Goal: Transaction & Acquisition: Purchase product/service

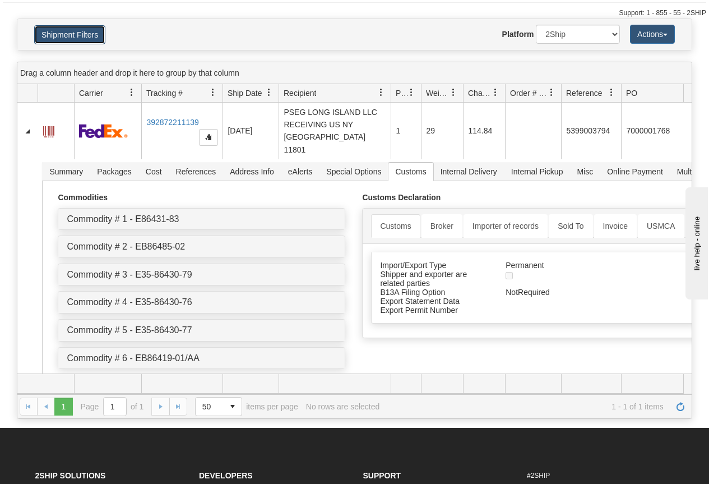
click at [75, 33] on button "Shipment Filters" at bounding box center [69, 34] width 71 height 19
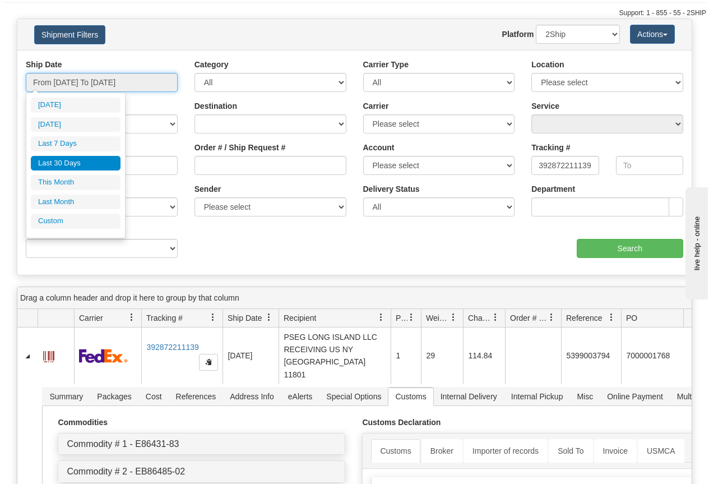
click at [95, 83] on input "From 08/17/2025 To 09/15/2025" at bounding box center [102, 82] width 152 height 19
type input "09/14/2025"
type input "09/09/2025"
type input "[DATE]"
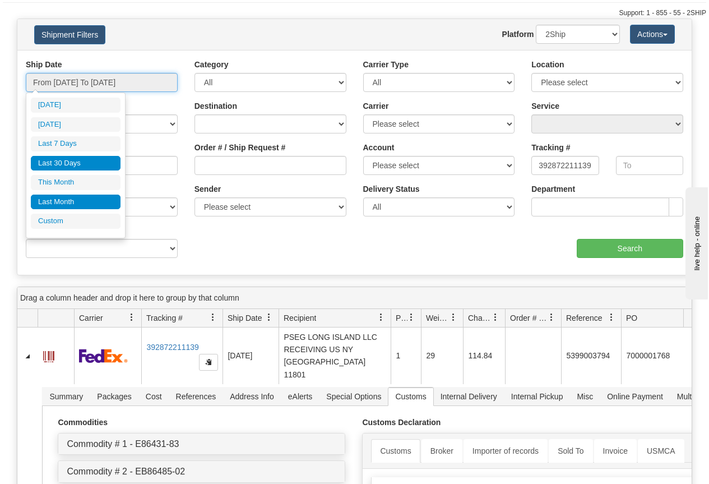
type input "09/01/2025"
type input "09/30/2025"
type input "08/01/2025"
type input "08/31/2025"
type input "08/17/2025"
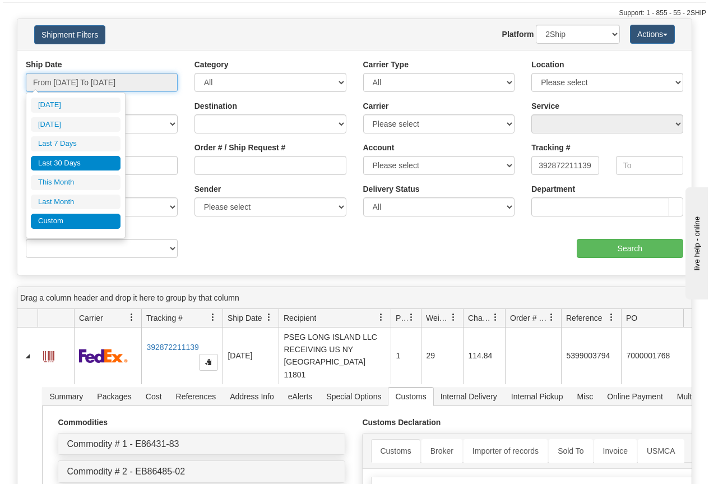
type input "[DATE]"
click at [62, 221] on li "Custom" at bounding box center [76, 221] width 90 height 15
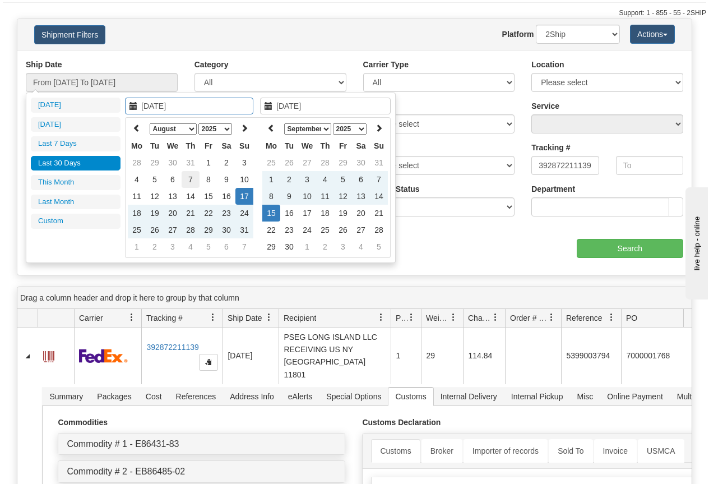
type input "08/01/2025"
type input "08/31/2025"
type input "08/11/2025"
type input "[DATE]"
click at [138, 129] on icon at bounding box center [137, 128] width 8 height 8
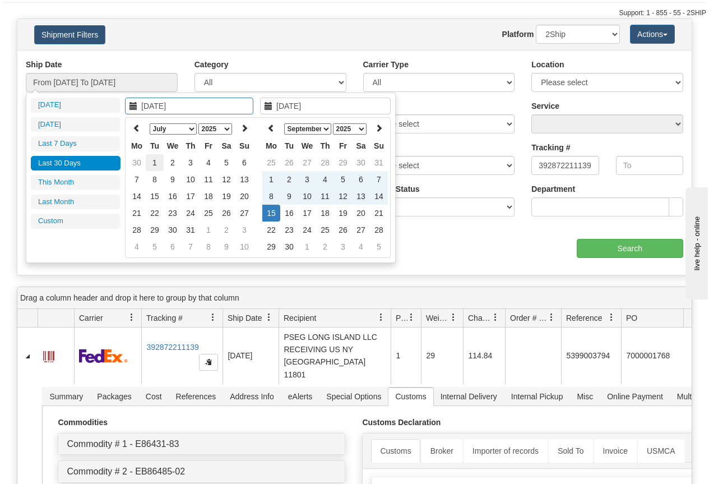
type input "07/01/2025"
click at [157, 160] on td "1" at bounding box center [155, 162] width 18 height 17
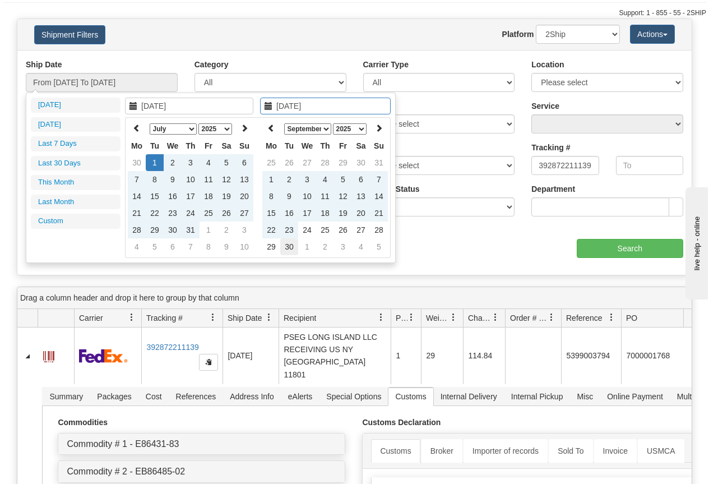
type input "09/30/2025"
click at [286, 242] on td "30" at bounding box center [289, 246] width 18 height 17
type input "From 07/01/2025 To 09/30/2025"
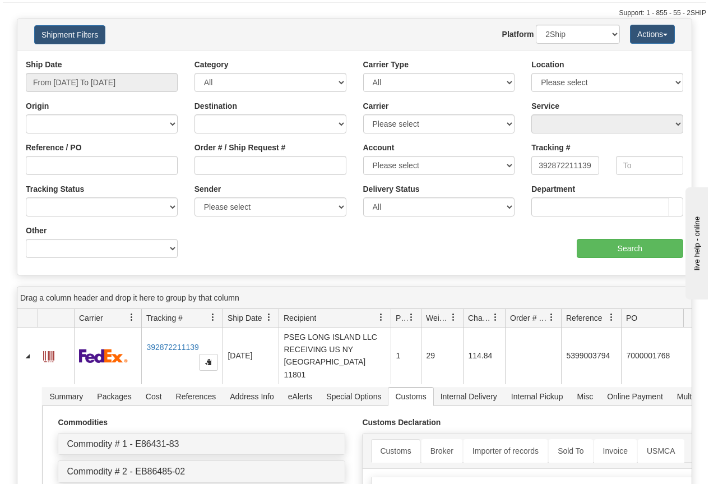
click at [531, 163] on div "Tracking # 392872211139" at bounding box center [565, 162] width 84 height 41
click at [536, 166] on input "392872211139" at bounding box center [564, 165] width 67 height 19
type input "9"
paste input "392579027974"
type input "392579027974"
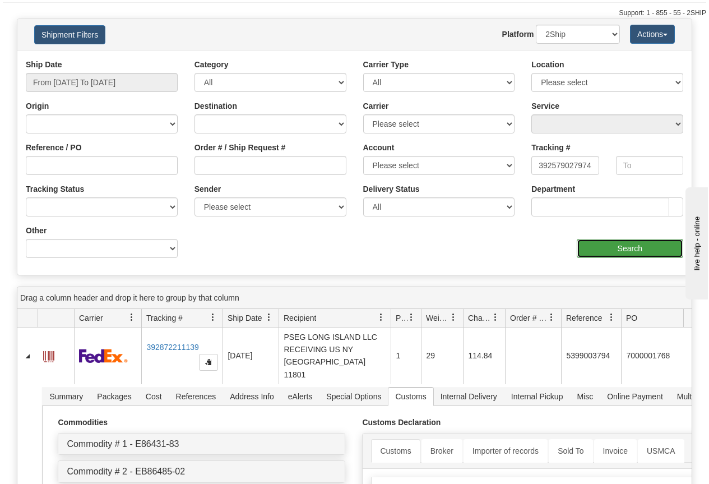
click at [630, 249] on input "Search" at bounding box center [630, 248] width 107 height 19
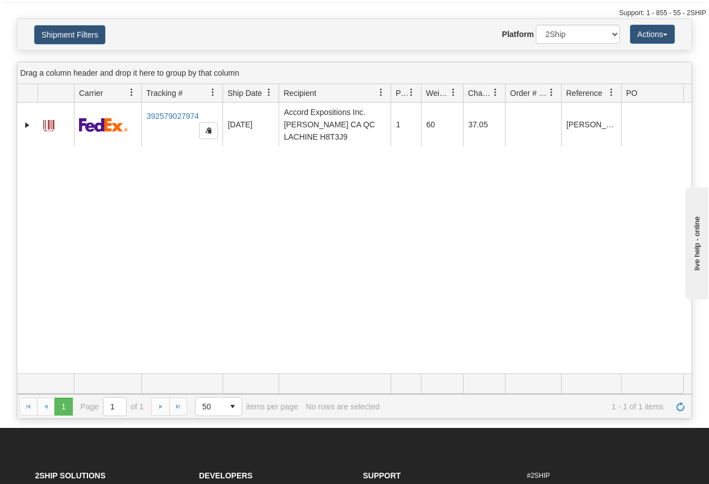
scroll to position [0, 68]
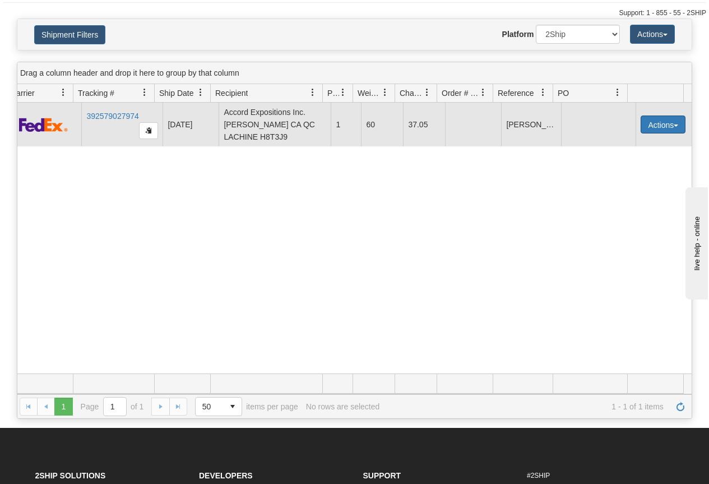
click at [653, 123] on button "Actions" at bounding box center [663, 124] width 45 height 18
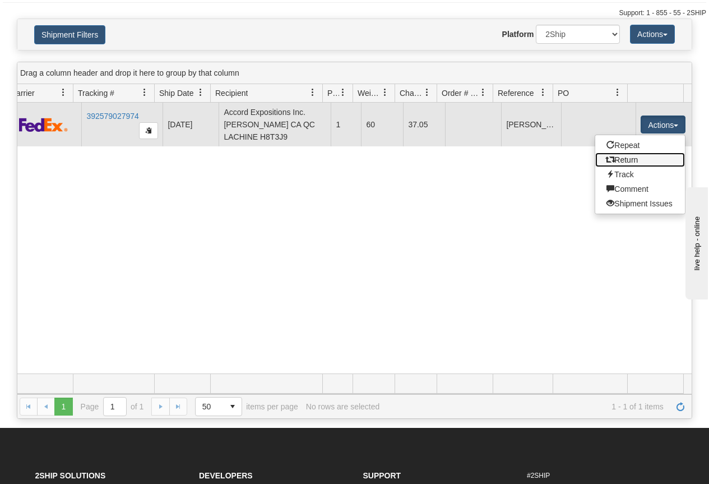
click at [622, 160] on link "Return" at bounding box center [640, 159] width 90 height 15
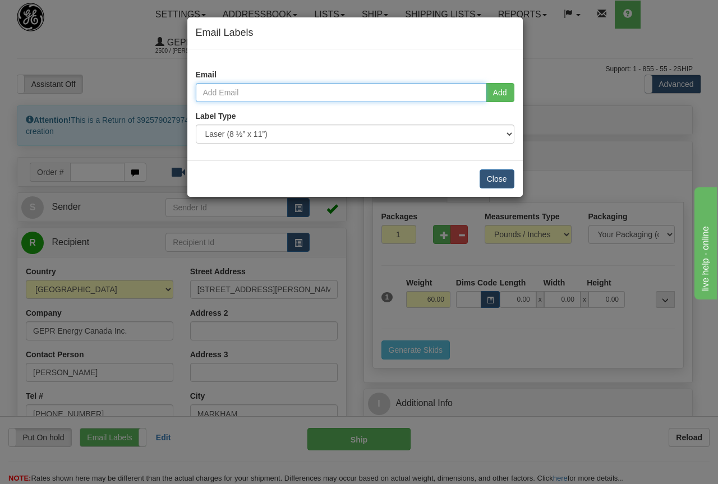
click at [396, 91] on input "email" at bounding box center [341, 92] width 290 height 19
type input "grant.morton@ge.com"
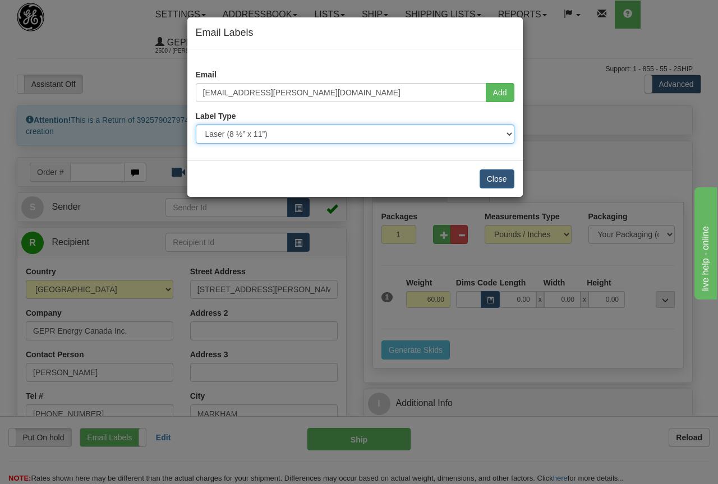
click at [284, 134] on select "Use Default Laser (8 ½” x 11”) Thermal (4” x 6”) Packing Slip (8 ½” x 11”)" at bounding box center [355, 133] width 318 height 19
click at [196, 124] on select "Use Default Laser (8 ½” x 11”) Thermal (4” x 6”) Packing Slip (8 ½” x 11”)" at bounding box center [355, 133] width 318 height 19
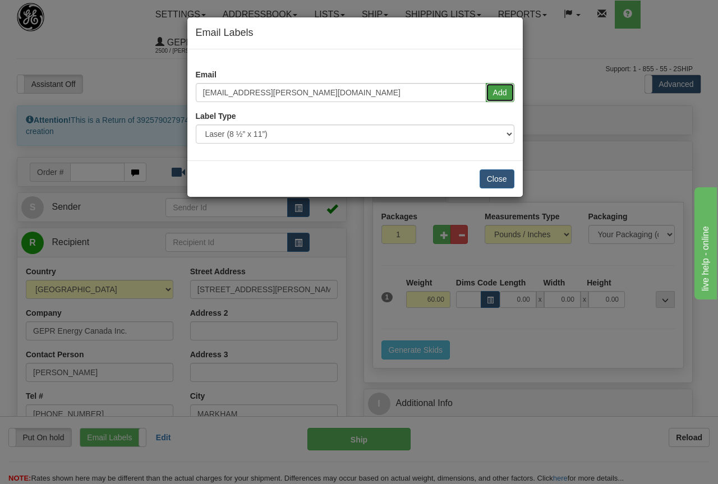
click at [499, 89] on button "Add" at bounding box center [499, 92] width 29 height 19
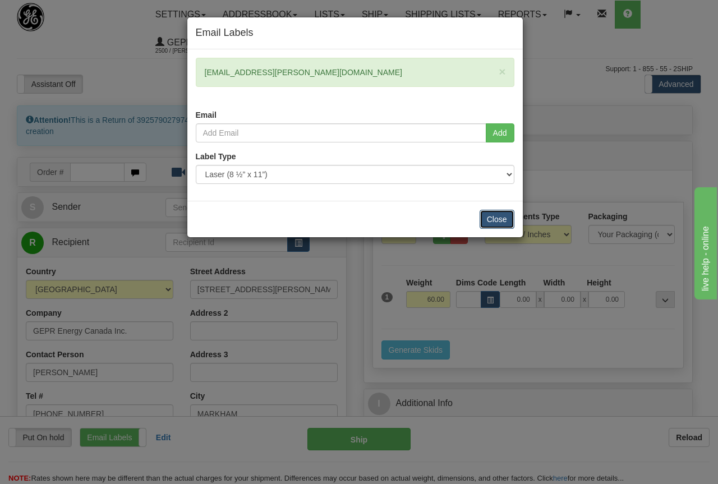
click at [494, 214] on button "Close" at bounding box center [496, 219] width 35 height 19
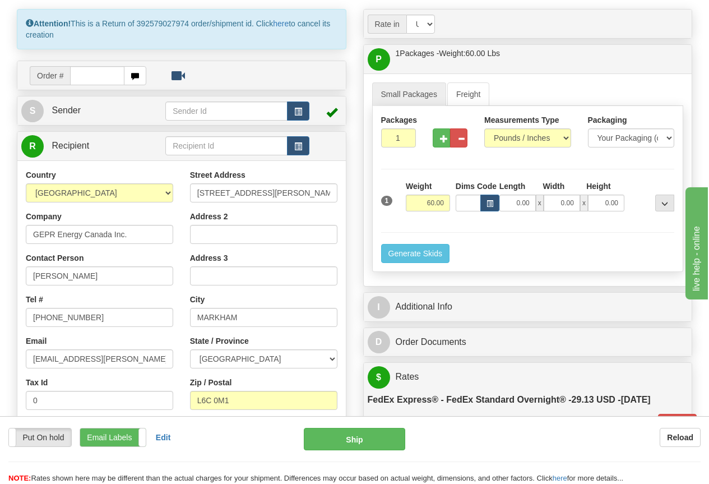
scroll to position [112, 0]
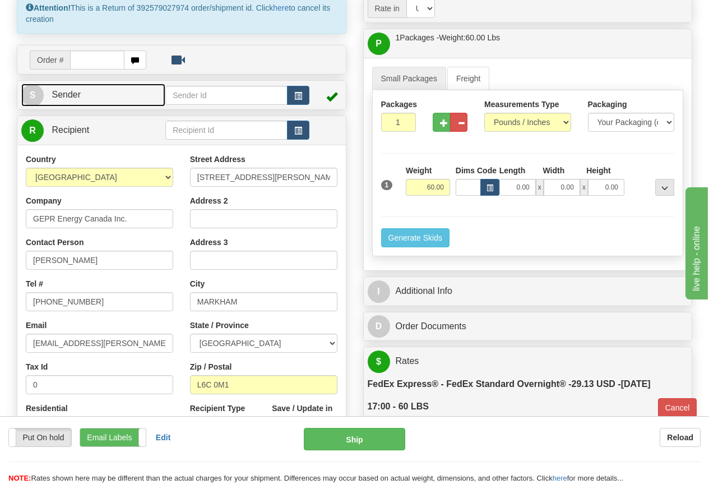
click at [117, 96] on link "S Sender" at bounding box center [93, 95] width 144 height 23
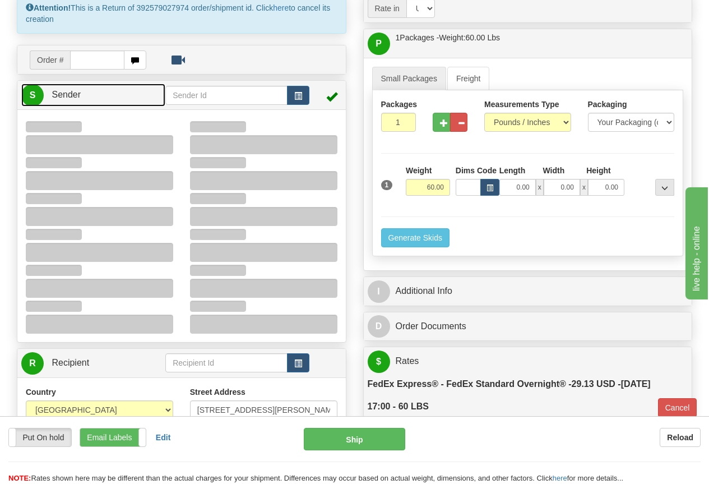
type input "14:47"
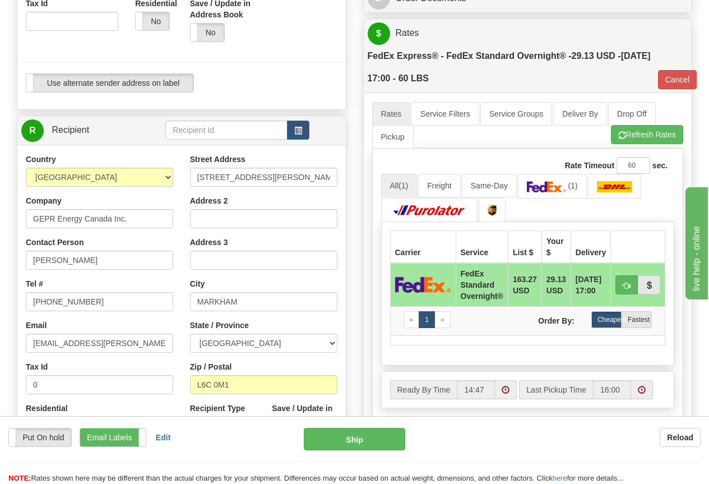
scroll to position [448, 0]
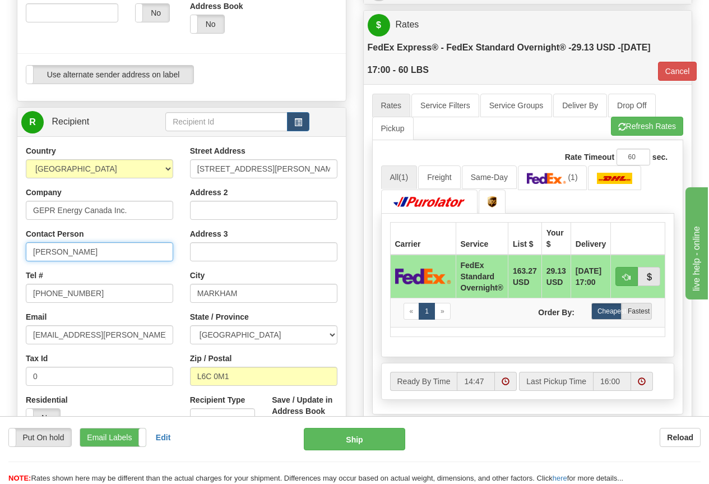
click at [87, 251] on input "Grant Morton" at bounding box center [99, 251] width 147 height 19
drag, startPoint x: 92, startPoint y: 251, endPoint x: -27, endPoint y: 252, distance: 120.0
type input "[PERSON_NAME]"
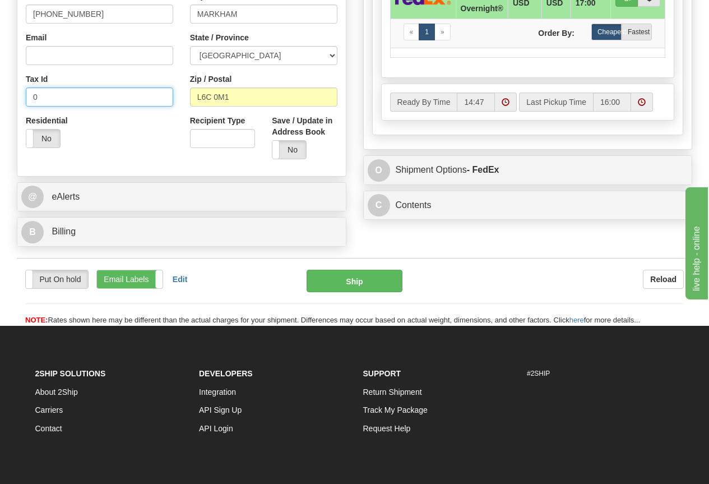
scroll to position [729, 0]
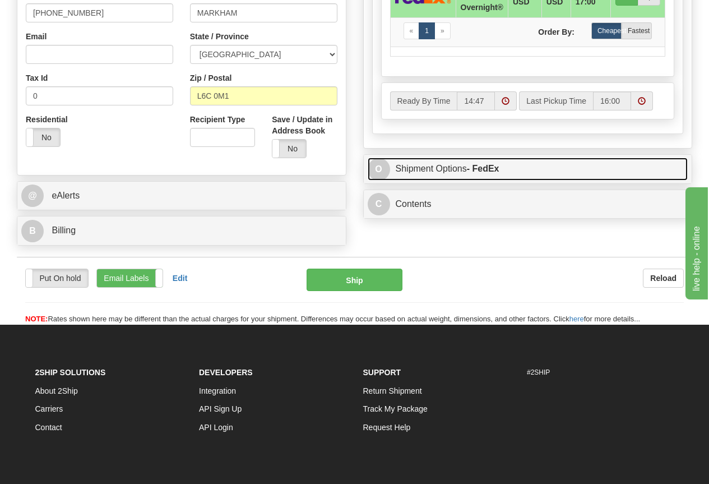
click at [434, 166] on link "O Shipment Options - FedEx" at bounding box center [528, 169] width 321 height 23
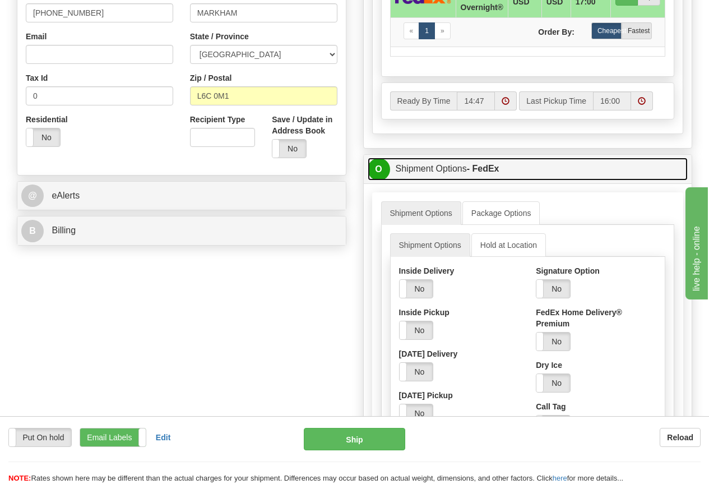
scroll to position [785, 0]
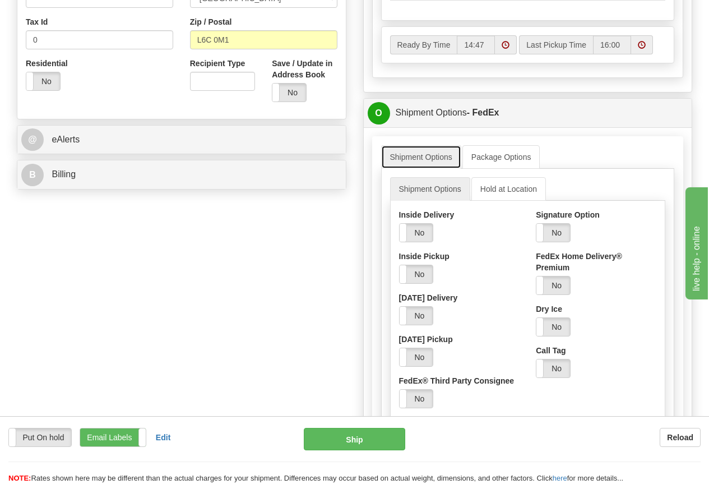
click at [413, 156] on link "Shipment Options" at bounding box center [421, 157] width 80 height 24
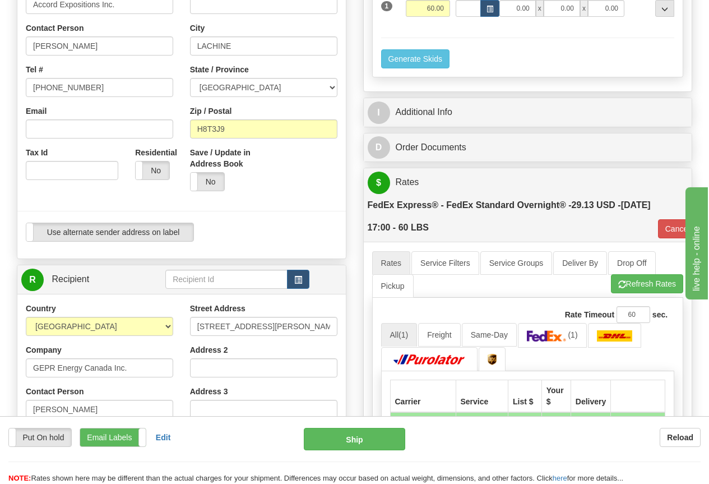
scroll to position [280, 0]
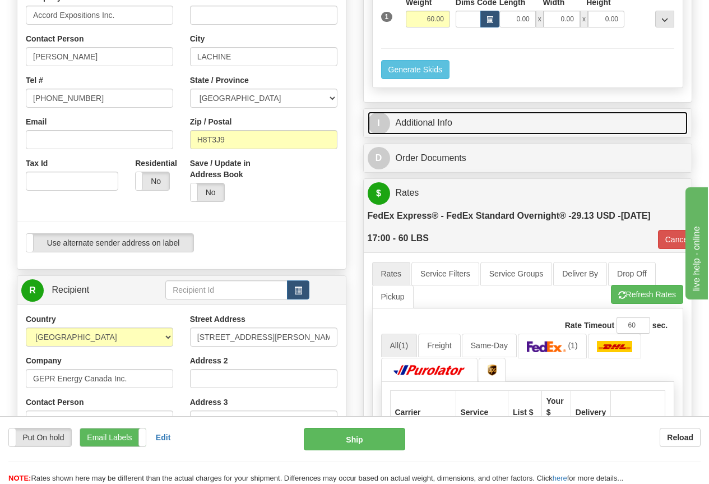
click at [415, 122] on link "I Additional Info" at bounding box center [528, 123] width 321 height 23
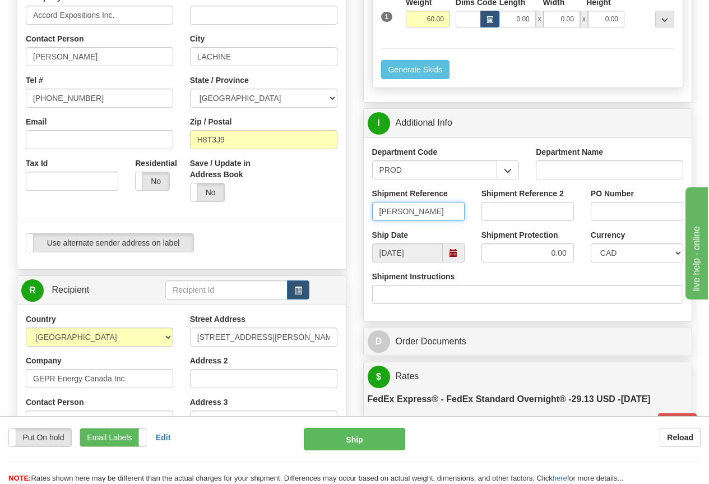
click at [455, 212] on input "CRISTINE TOSSANR" at bounding box center [418, 211] width 92 height 19
type input "[PERSON_NAME]"
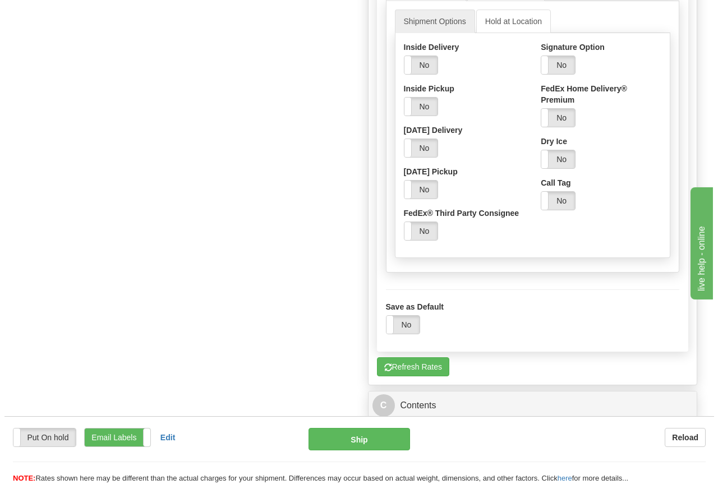
scroll to position [1289, 0]
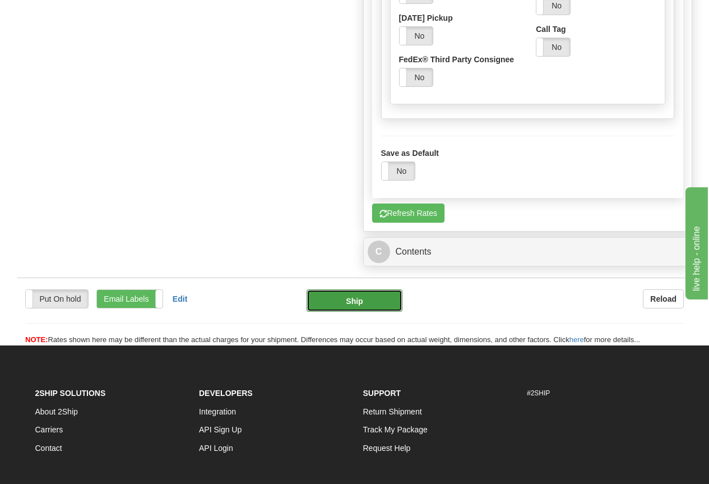
click at [348, 300] on button "Ship" at bounding box center [355, 300] width 96 height 22
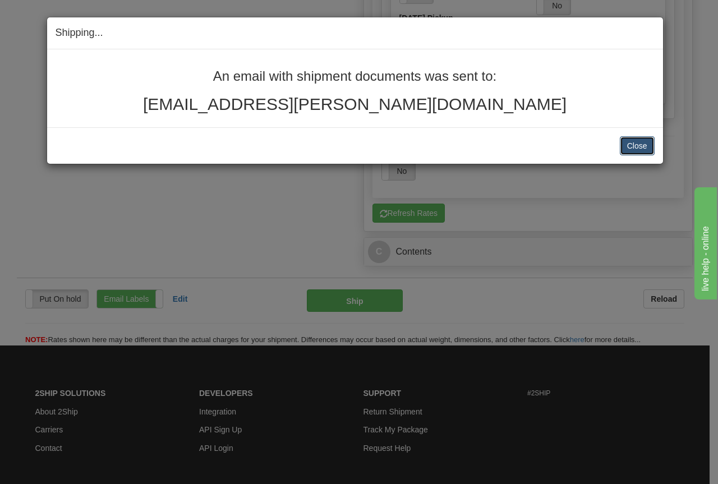
click at [640, 143] on button "Close" at bounding box center [636, 145] width 35 height 19
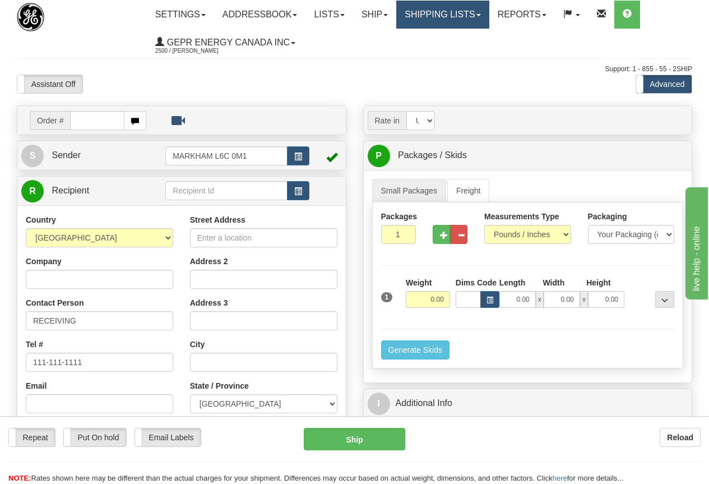
click at [462, 10] on link "Shipping lists" at bounding box center [442, 15] width 92 height 28
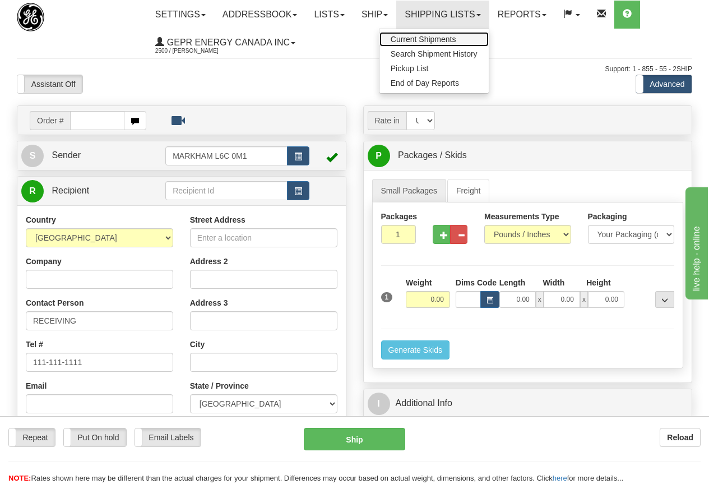
click at [444, 36] on span "Current Shipments" at bounding box center [424, 39] width 66 height 9
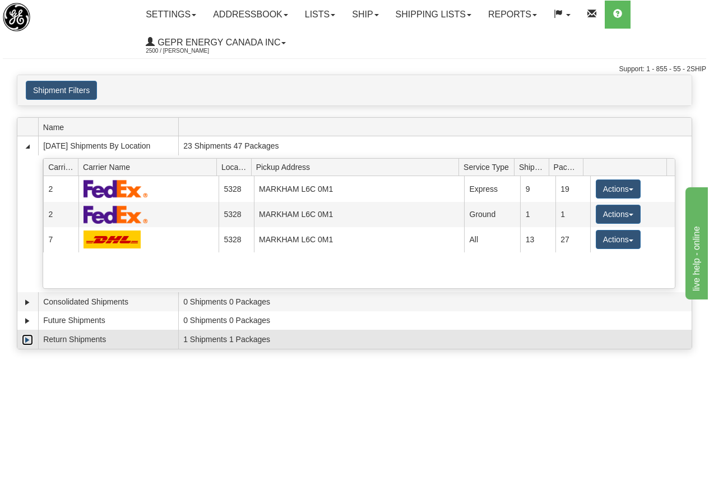
click at [29, 338] on link "Expand" at bounding box center [27, 339] width 11 height 11
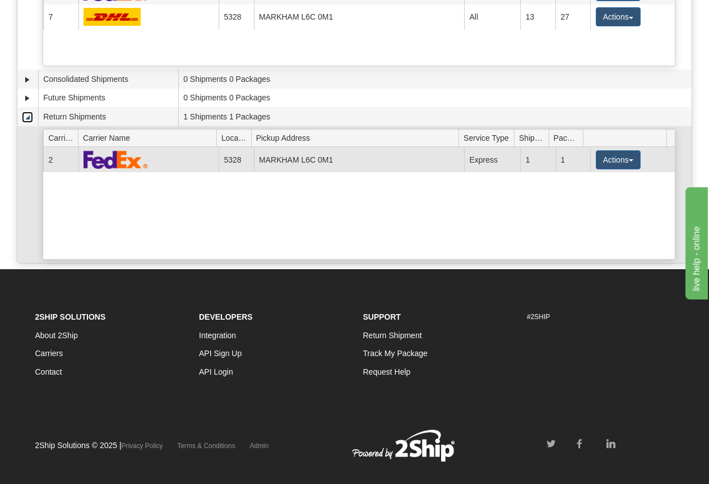
scroll to position [224, 0]
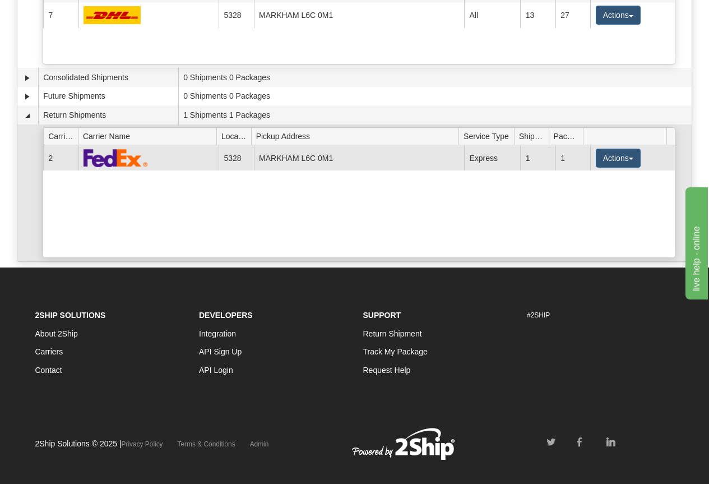
click at [156, 159] on td at bounding box center [148, 157] width 140 height 25
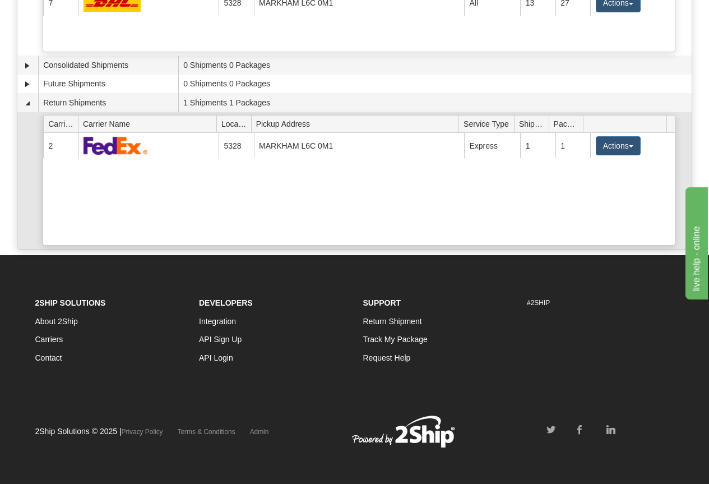
scroll to position [240, 0]
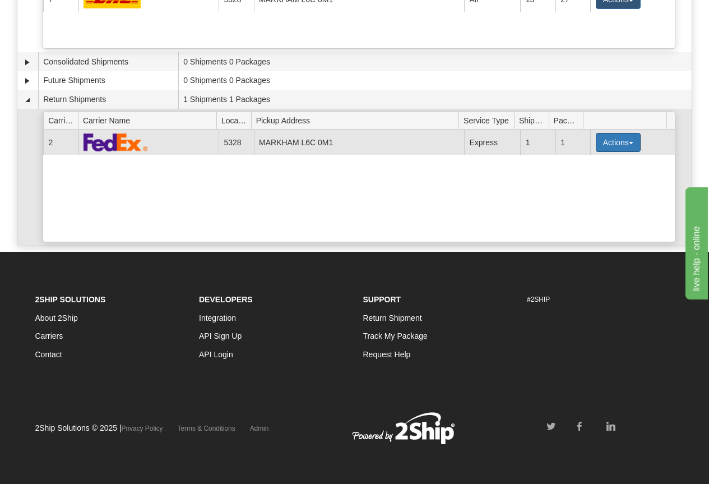
click at [614, 140] on button "Actions" at bounding box center [618, 142] width 45 height 19
click at [591, 164] on span "Details" at bounding box center [577, 163] width 30 height 8
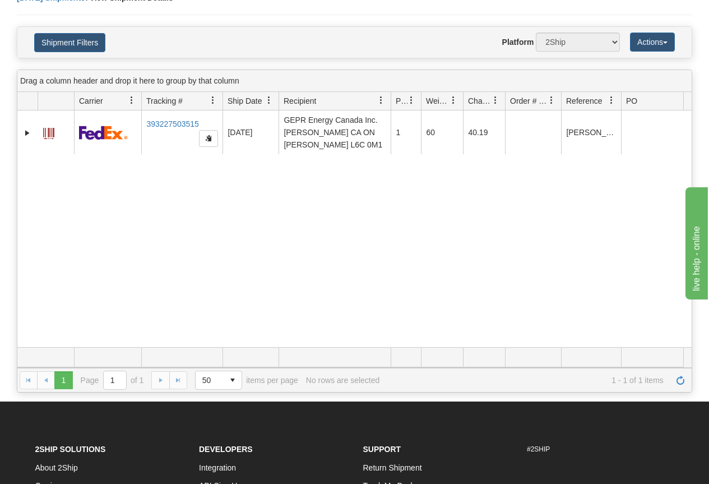
scroll to position [112, 0]
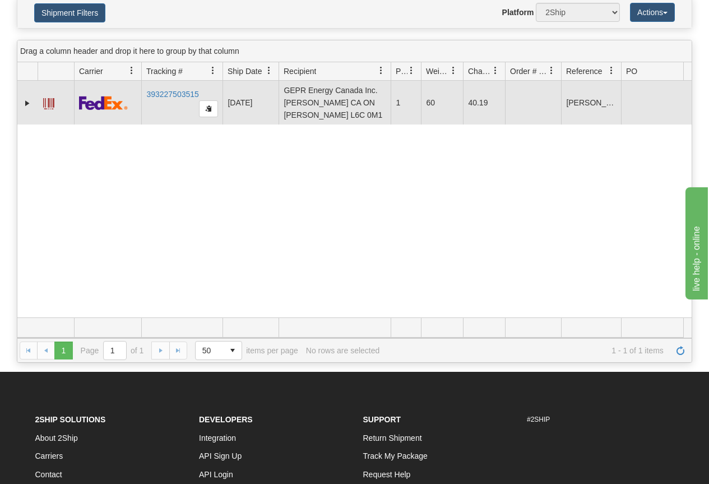
click at [50, 105] on span at bounding box center [48, 103] width 11 height 11
